Goal: Information Seeking & Learning: Learn about a topic

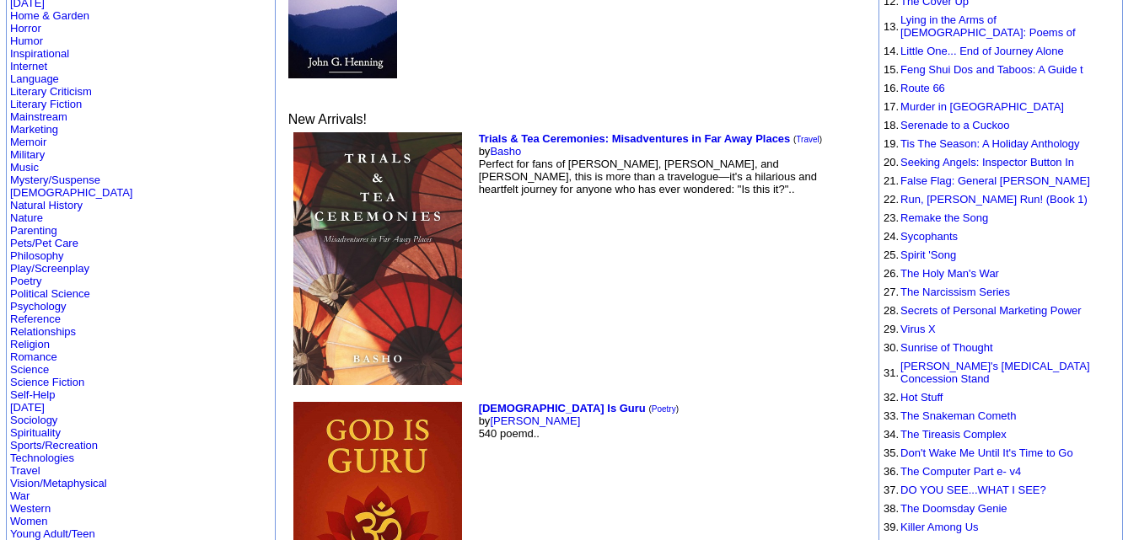
scroll to position [453, 0]
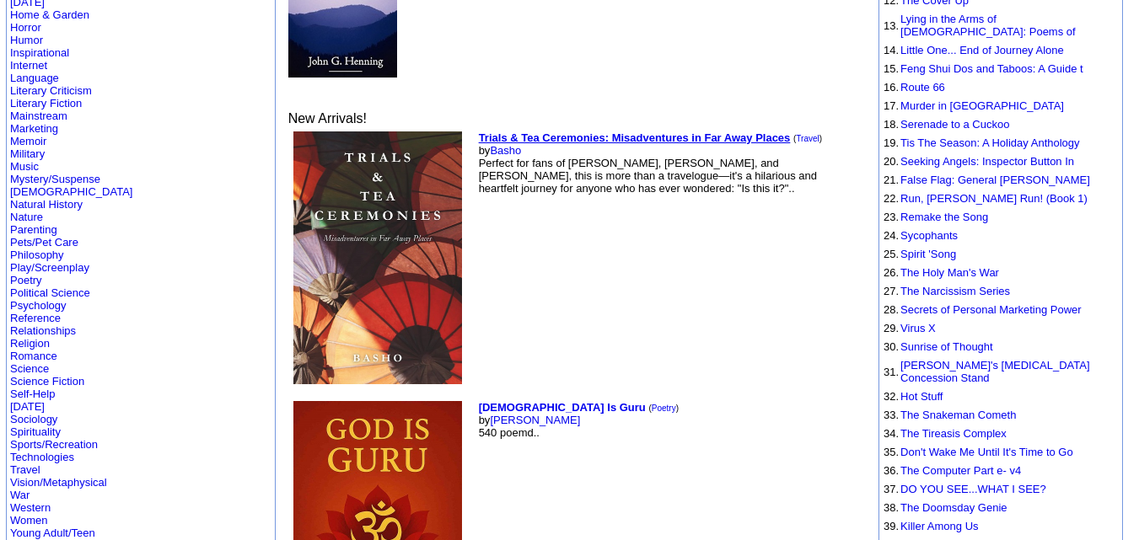
click at [479, 132] on b "Trials & Tea Ceremonies: Misadventures in Far Away Places" at bounding box center [635, 138] width 312 height 13
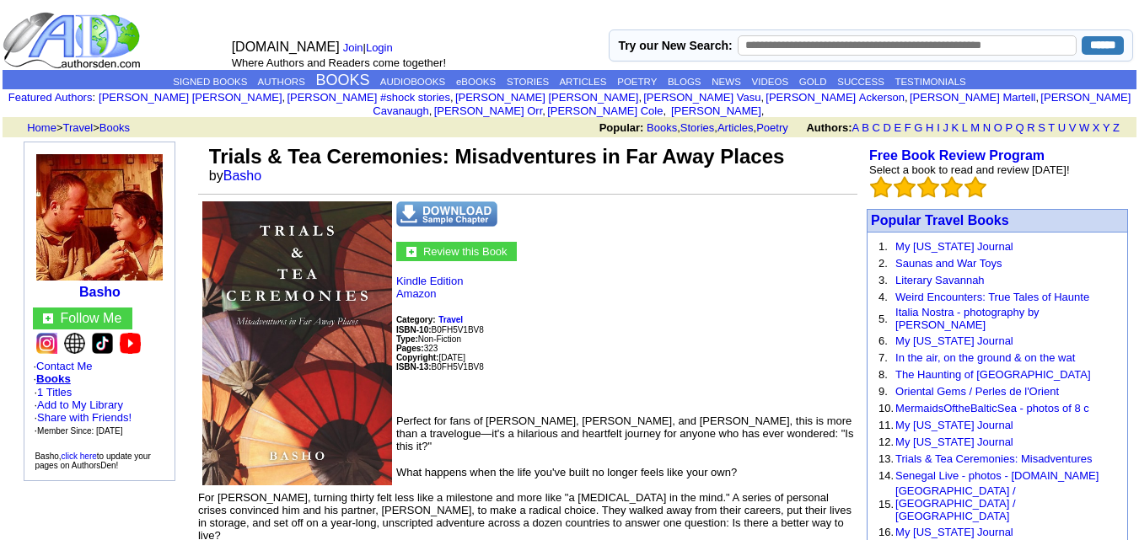
click at [68, 333] on img at bounding box center [74, 343] width 21 height 21
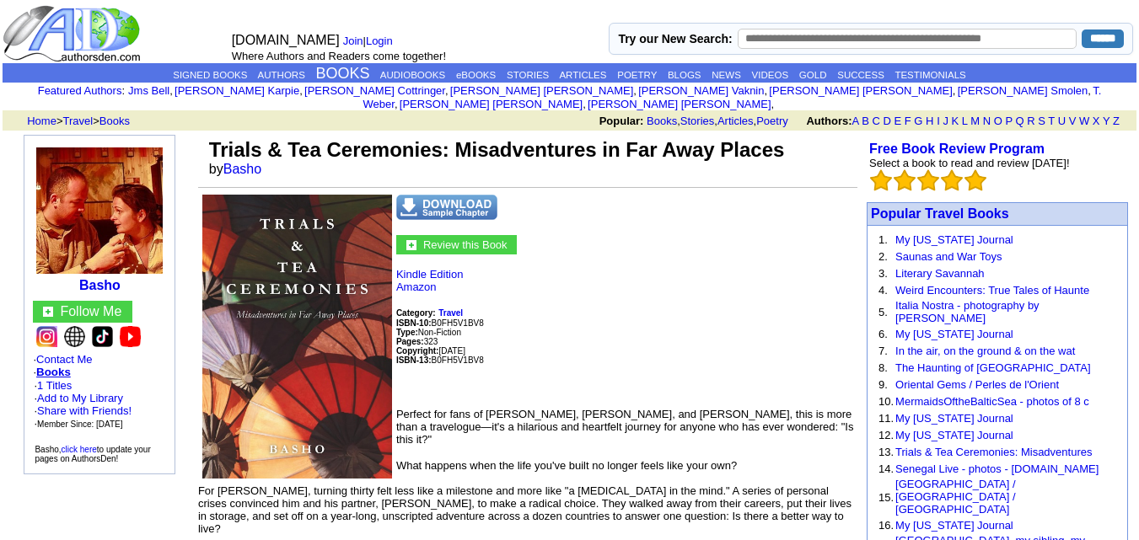
scroll to position [3, 0]
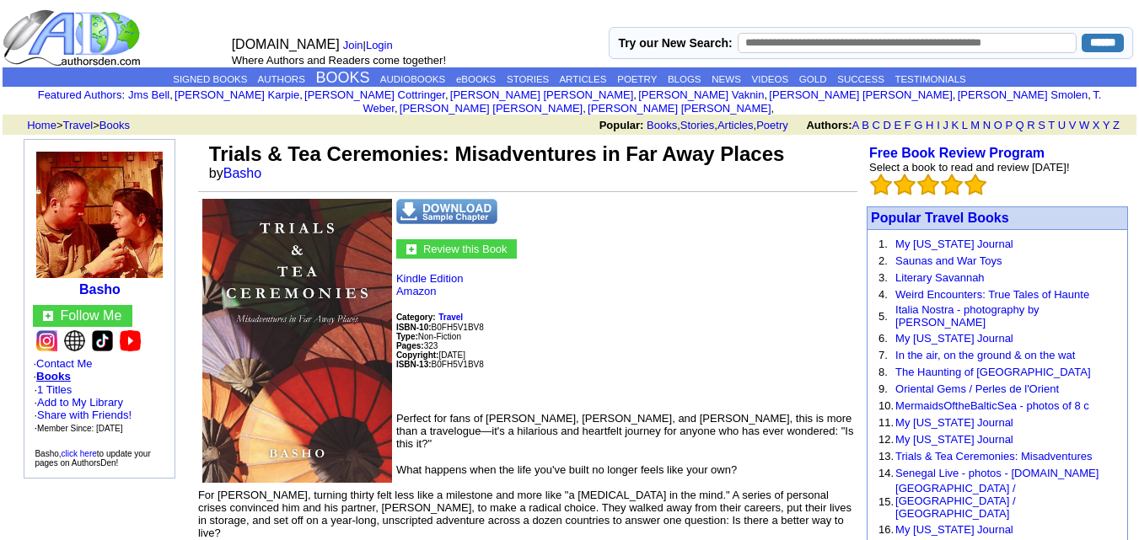
click at [293, 302] on img at bounding box center [297, 341] width 190 height 284
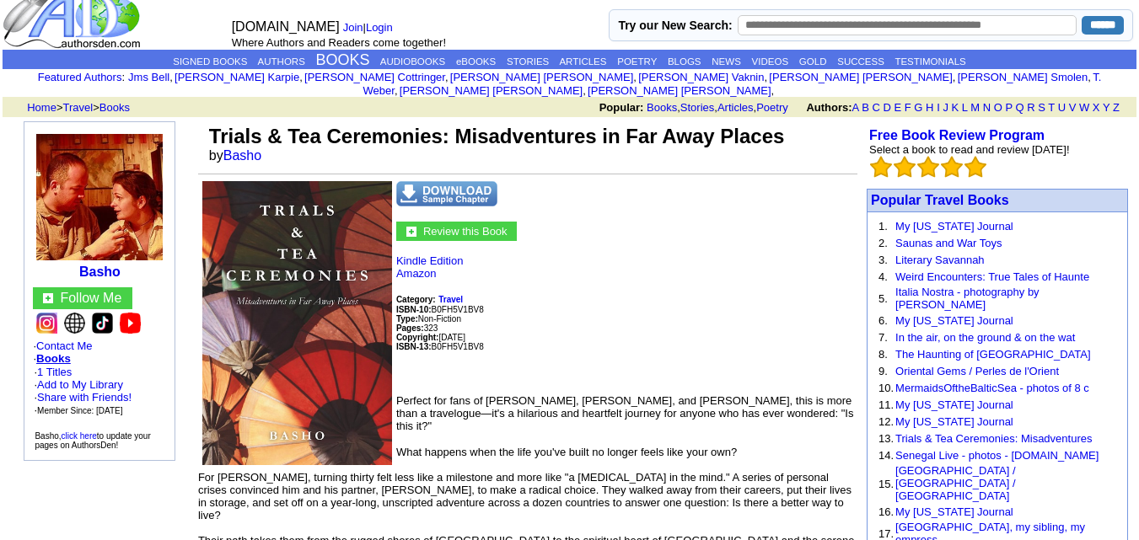
scroll to position [0, 0]
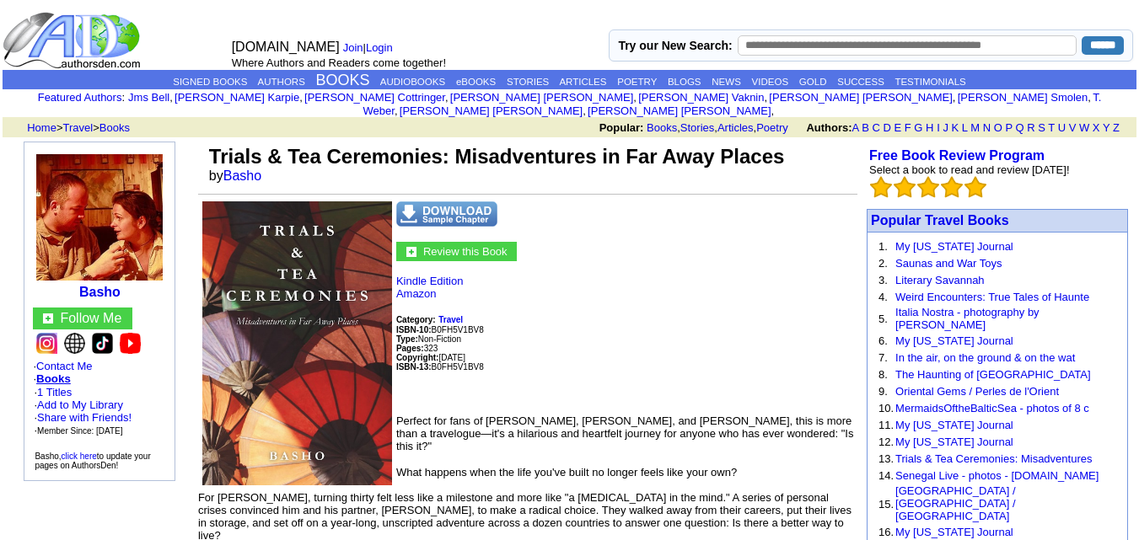
click at [309, 333] on img at bounding box center [297, 343] width 190 height 284
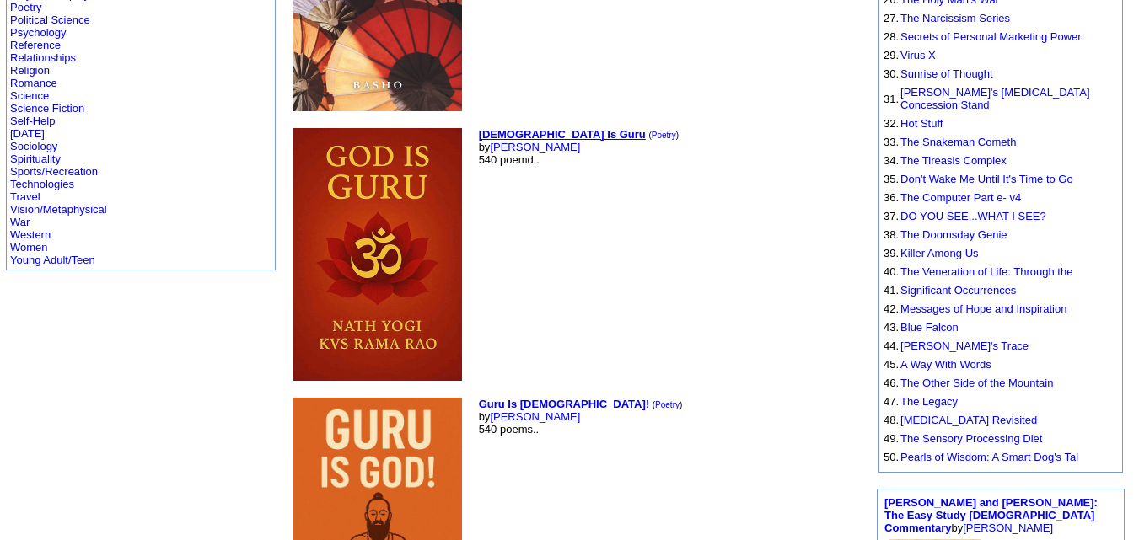
scroll to position [727, 0]
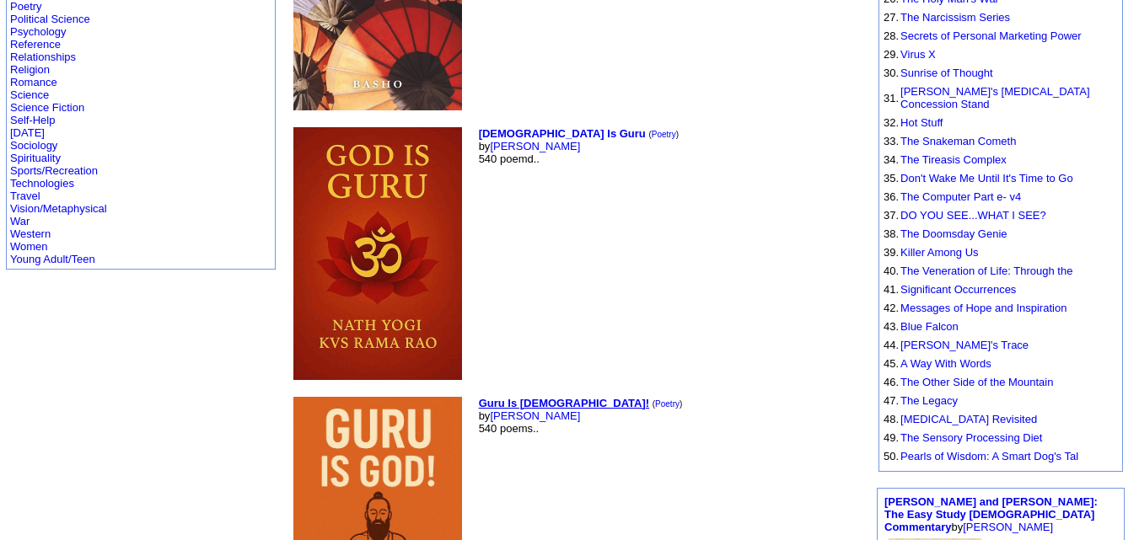
click at [479, 397] on b "Guru Is [DEMOGRAPHIC_DATA]!" at bounding box center [564, 403] width 170 height 13
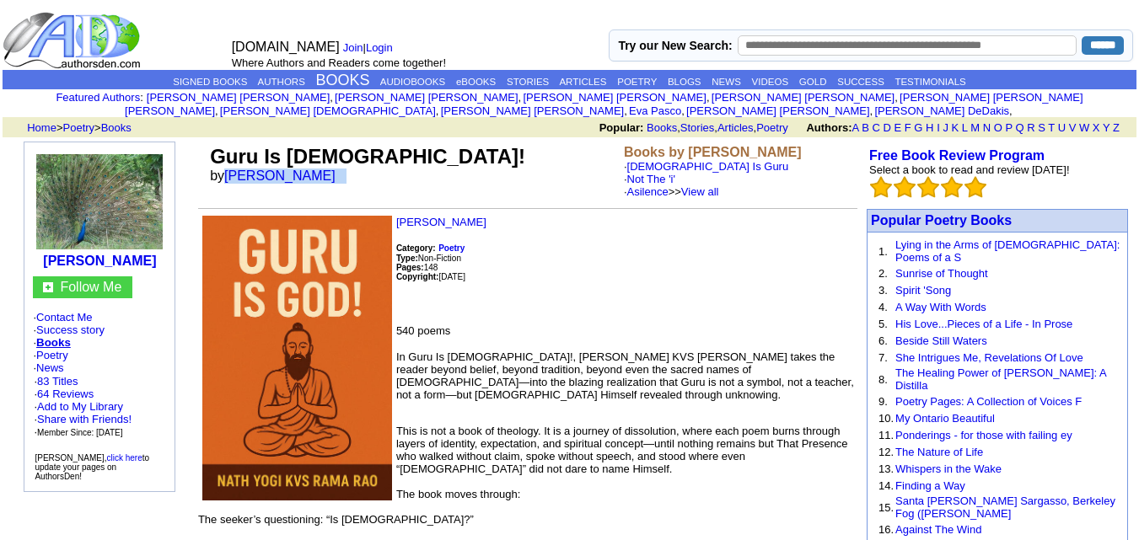
drag, startPoint x: 309, startPoint y: 159, endPoint x: 234, endPoint y: 160, distance: 75.1
click at [234, 160] on td "Guru Is God! by Nath Yogi" at bounding box center [414, 172] width 414 height 60
copy font "Nath Yogi"
